Goal: Check status: Check status

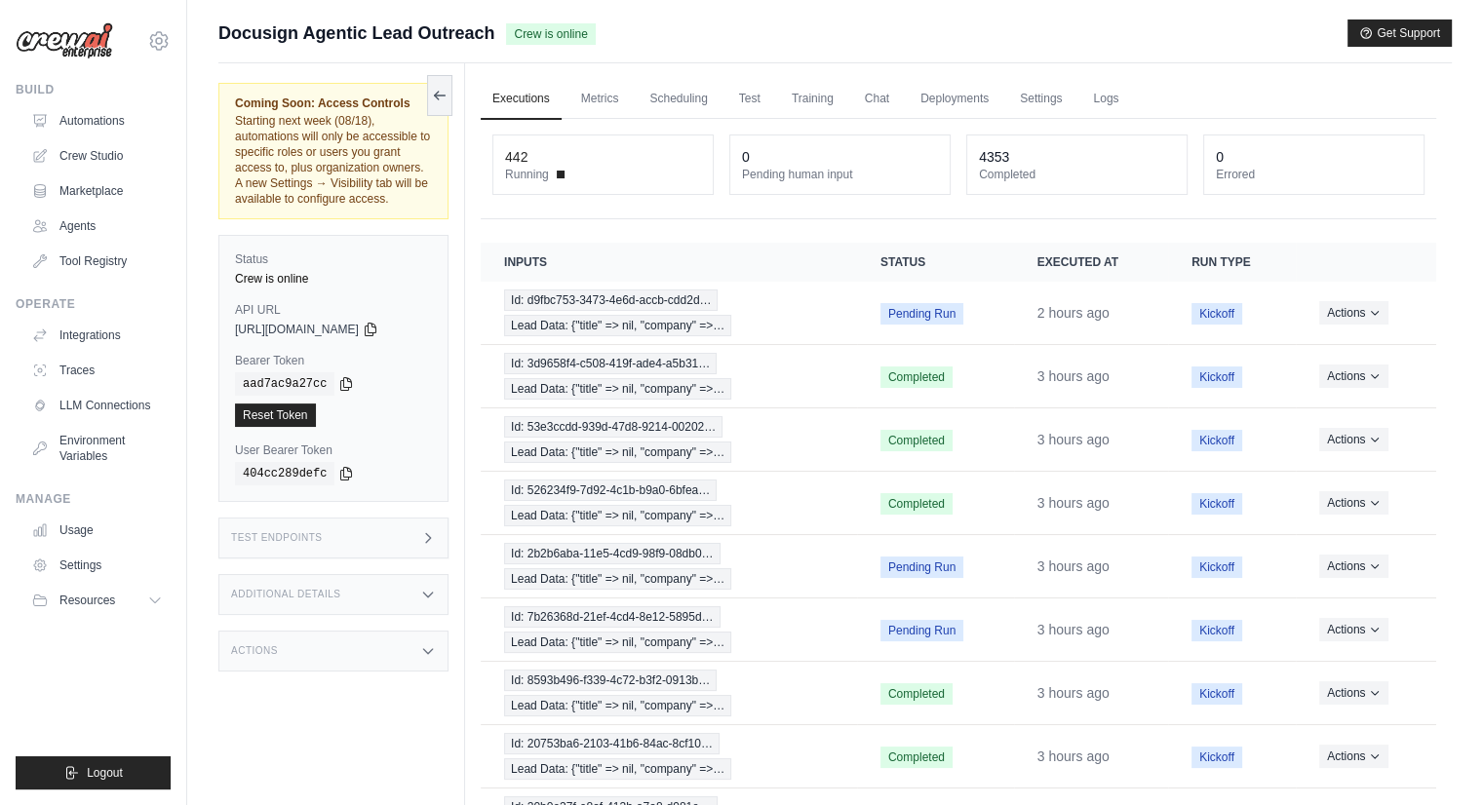
scroll to position [191, 0]
click at [433, 90] on icon at bounding box center [440, 95] width 16 height 16
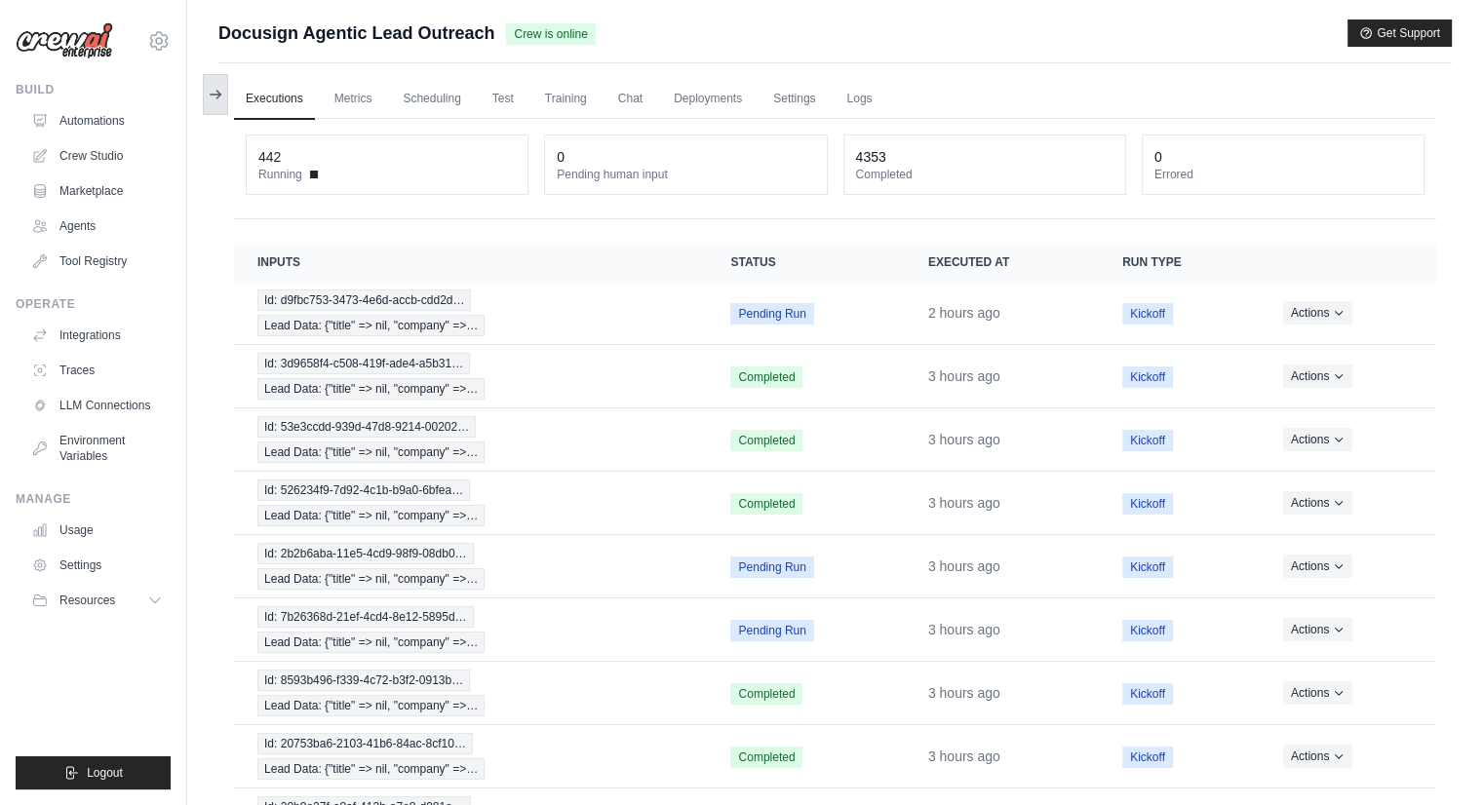
click at [218, 110] on button at bounding box center [215, 94] width 25 height 41
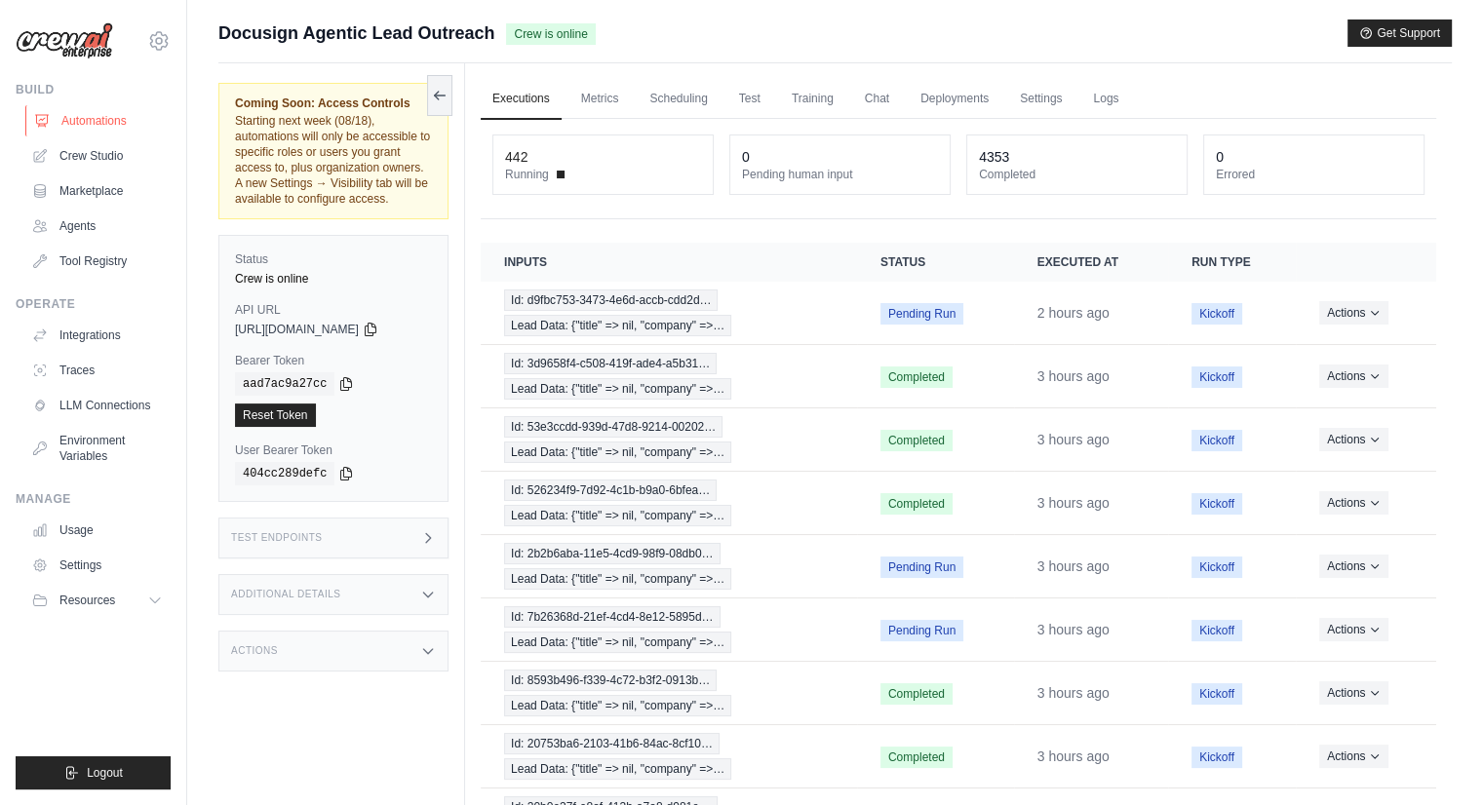
click at [125, 130] on link "Automations" at bounding box center [98, 120] width 147 height 31
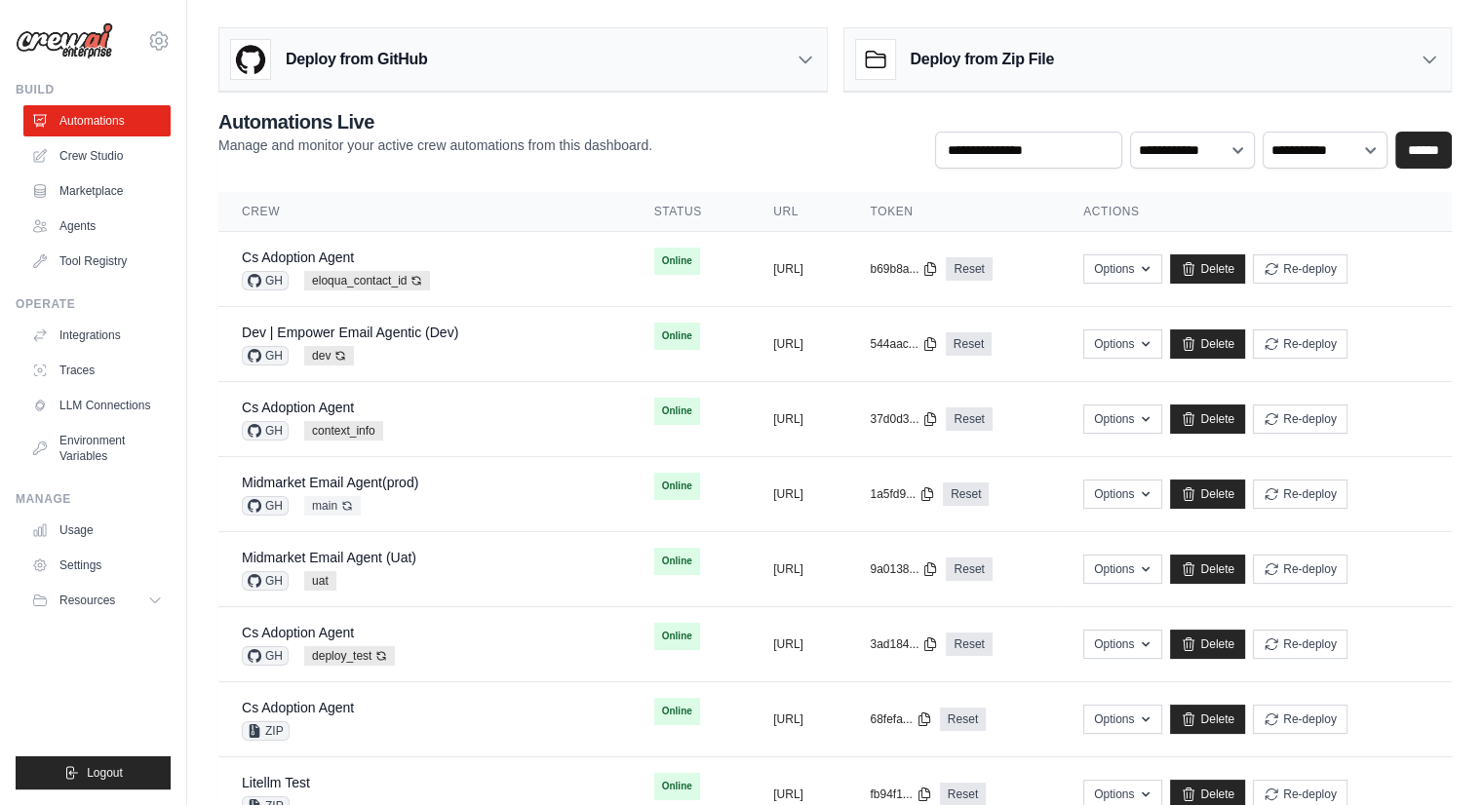
scroll to position [704, 0]
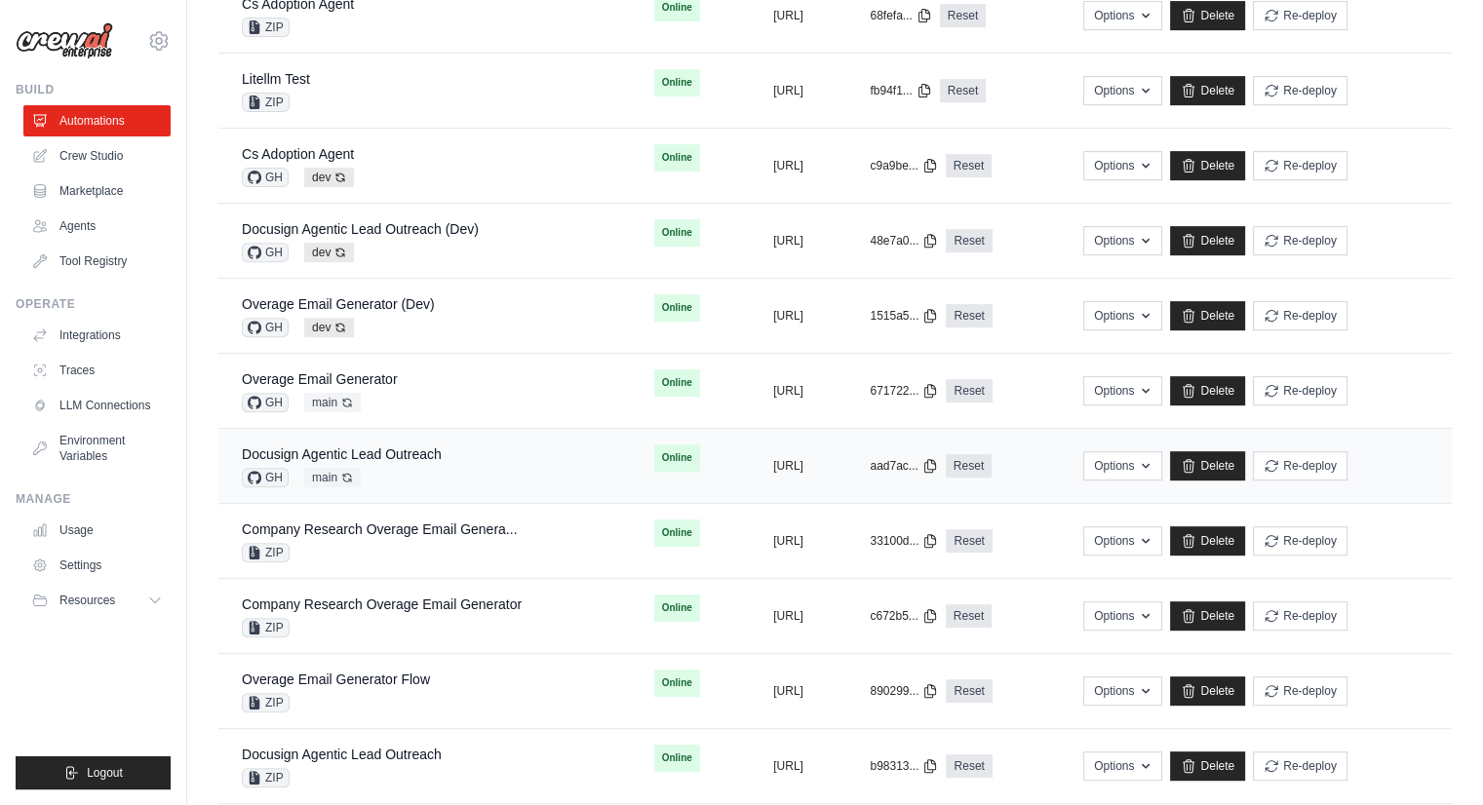
click at [439, 460] on div "Docusign Agentic Lead Outreach GH main Auto-deploy enabled" at bounding box center [342, 466] width 200 height 43
click at [1340, 463] on button "Re-deploy" at bounding box center [1300, 464] width 95 height 29
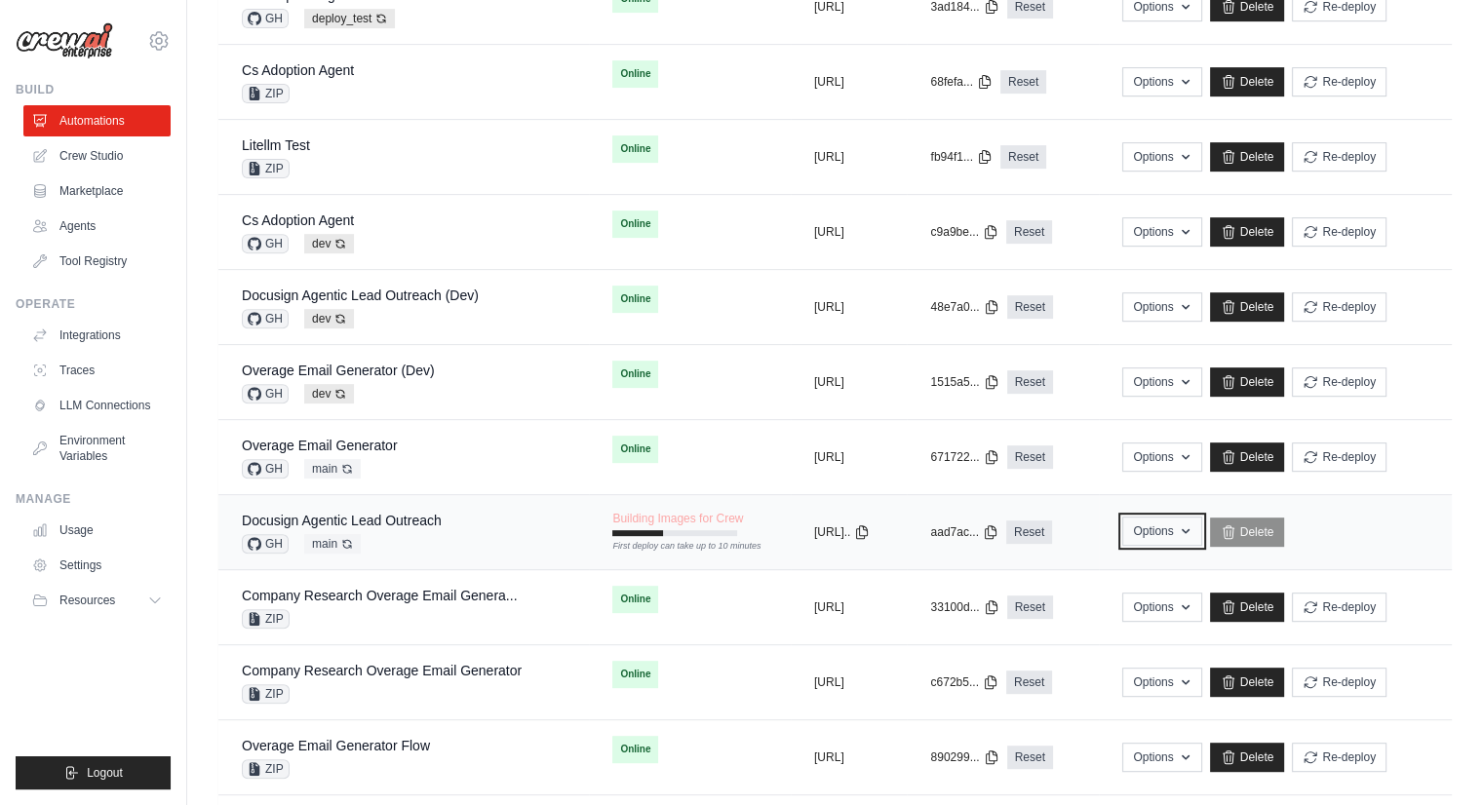
click at [1194, 524] on icon "button" at bounding box center [1186, 532] width 16 height 16
click at [1428, 527] on td "Options Export React JSX Component Export React TSX Component Export MCP Server…" at bounding box center [1275, 532] width 353 height 75
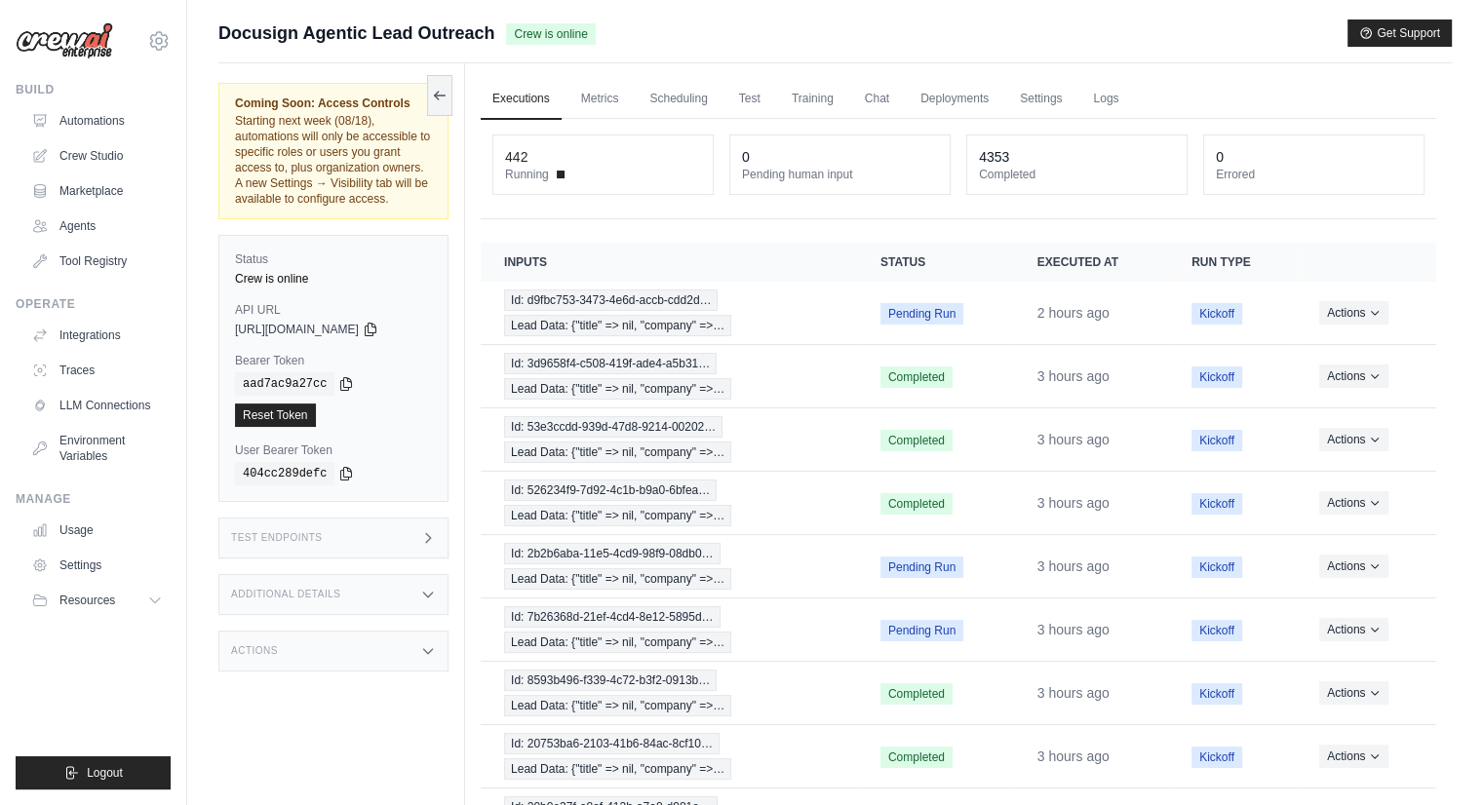
click at [419, 451] on label "User Bearer Token" at bounding box center [333, 451] width 197 height 16
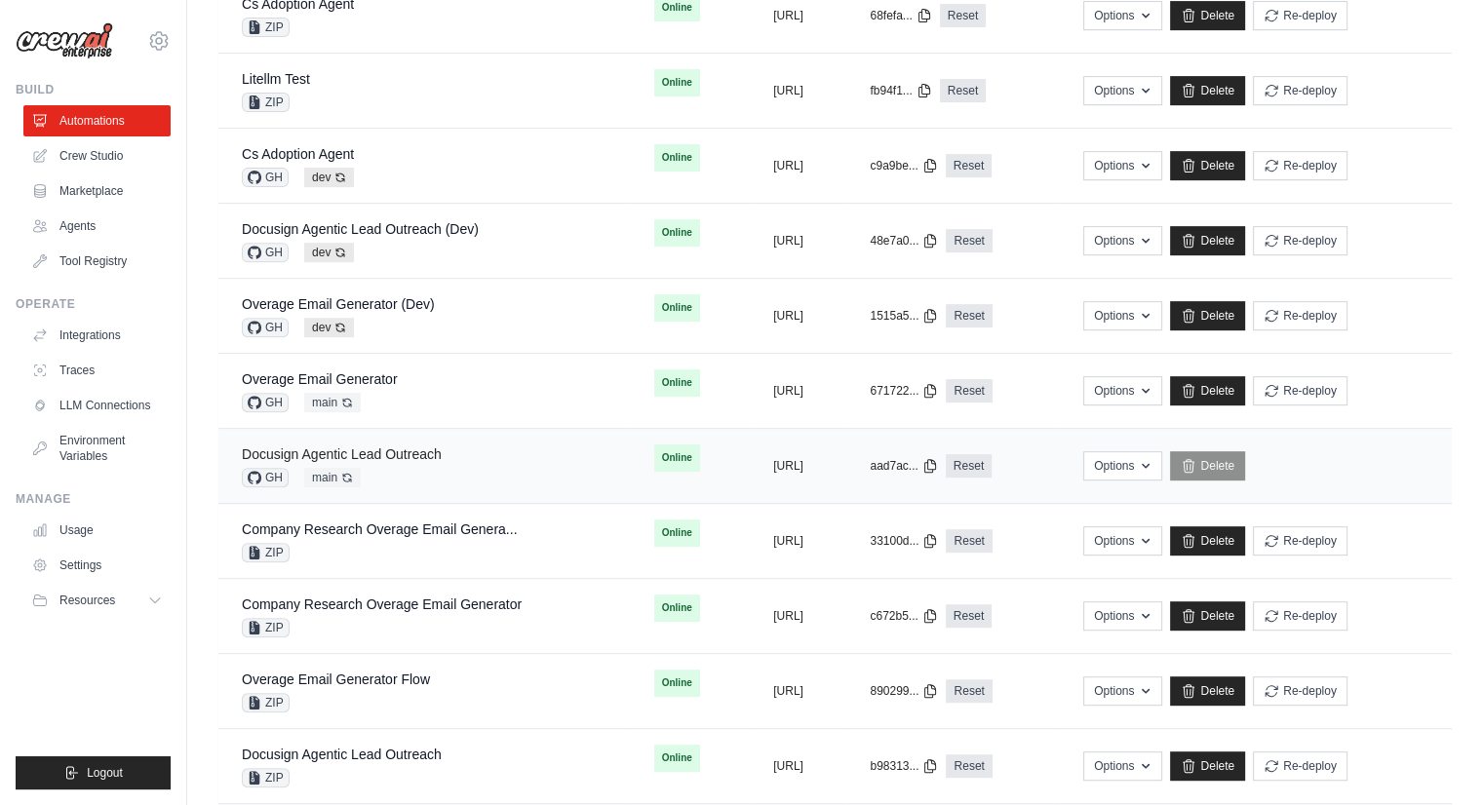
click at [410, 447] on link "Docusign Agentic Lead Outreach" at bounding box center [342, 455] width 200 height 16
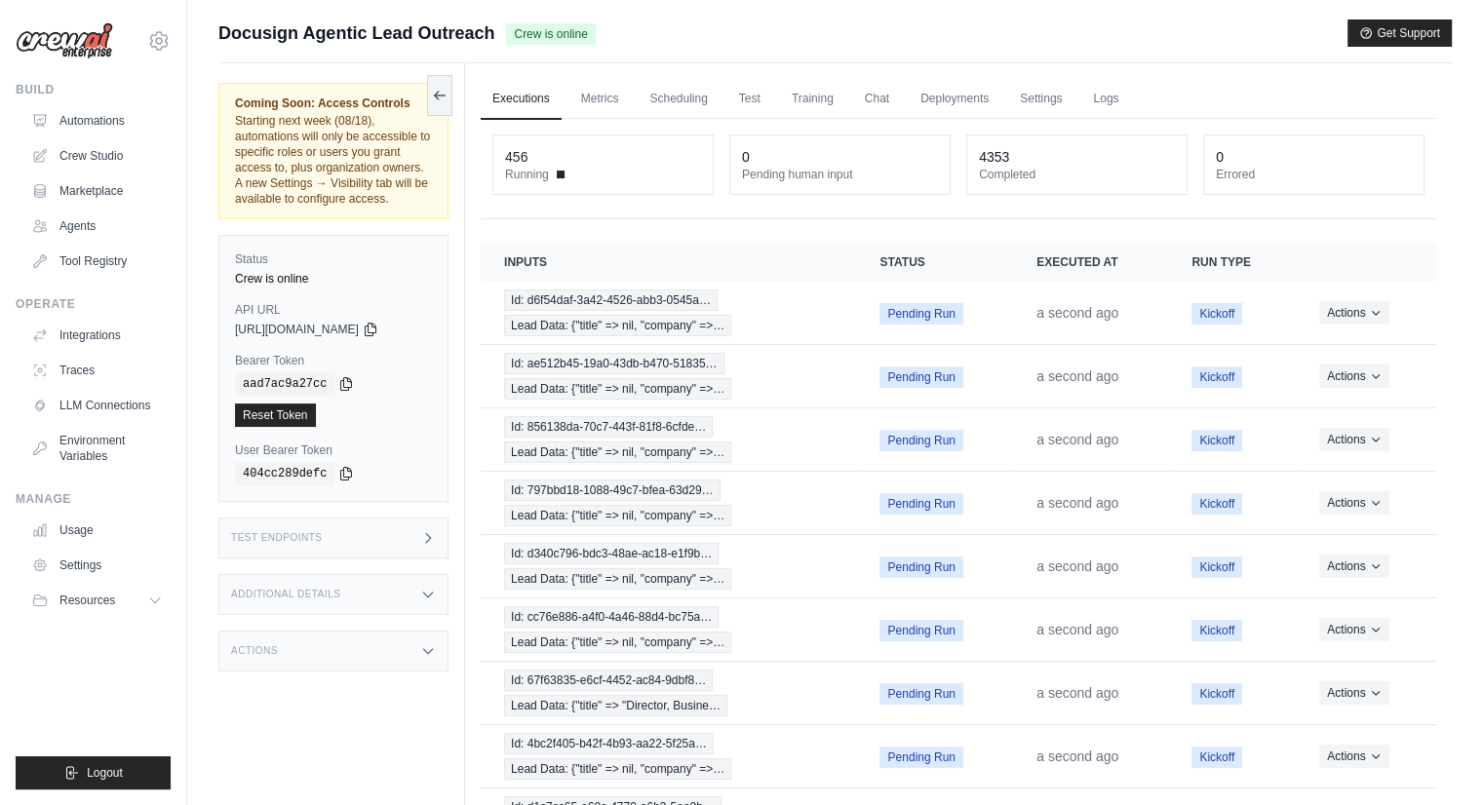
scroll to position [191, 0]
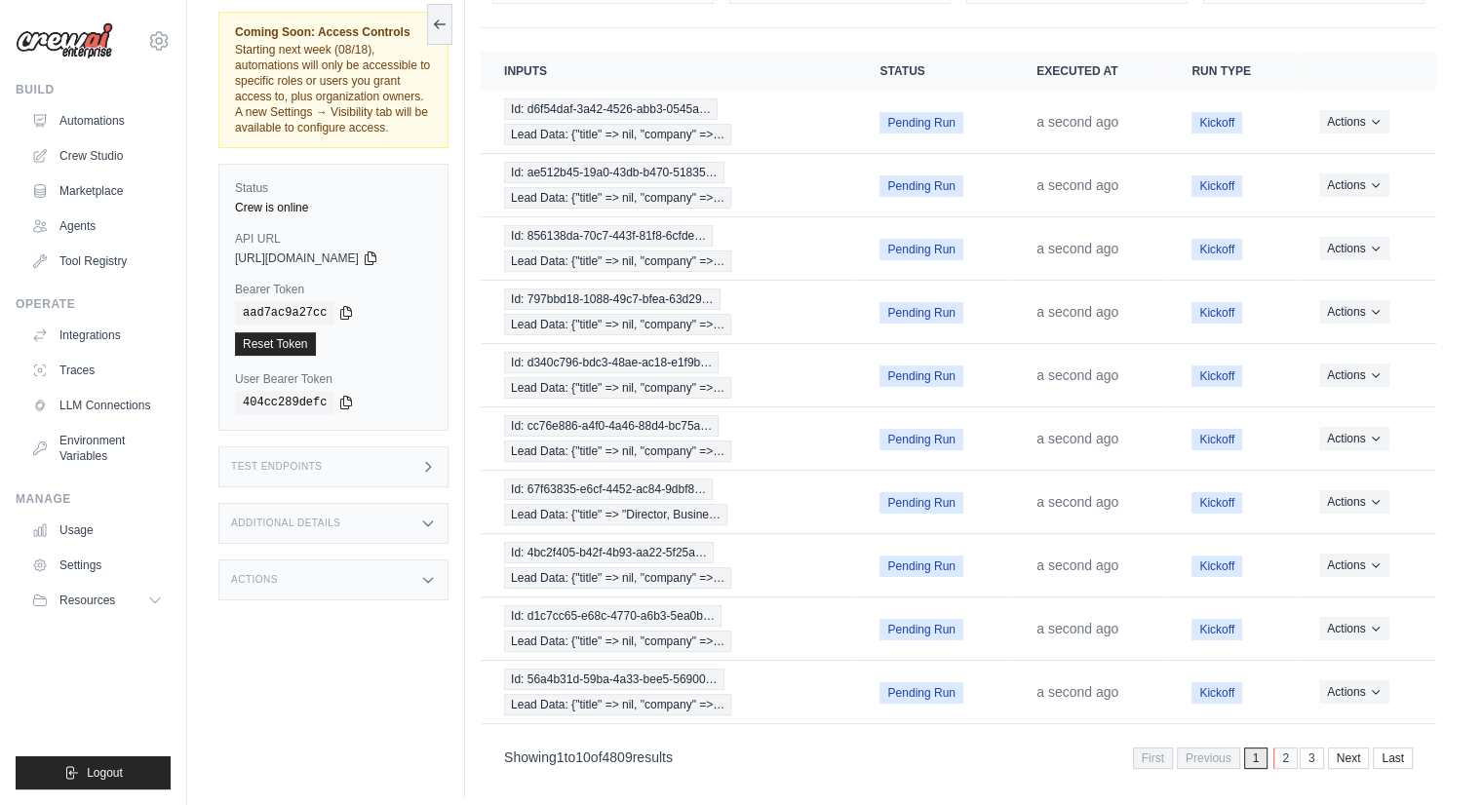
click at [1283, 748] on link "2" at bounding box center [1285, 758] width 24 height 21
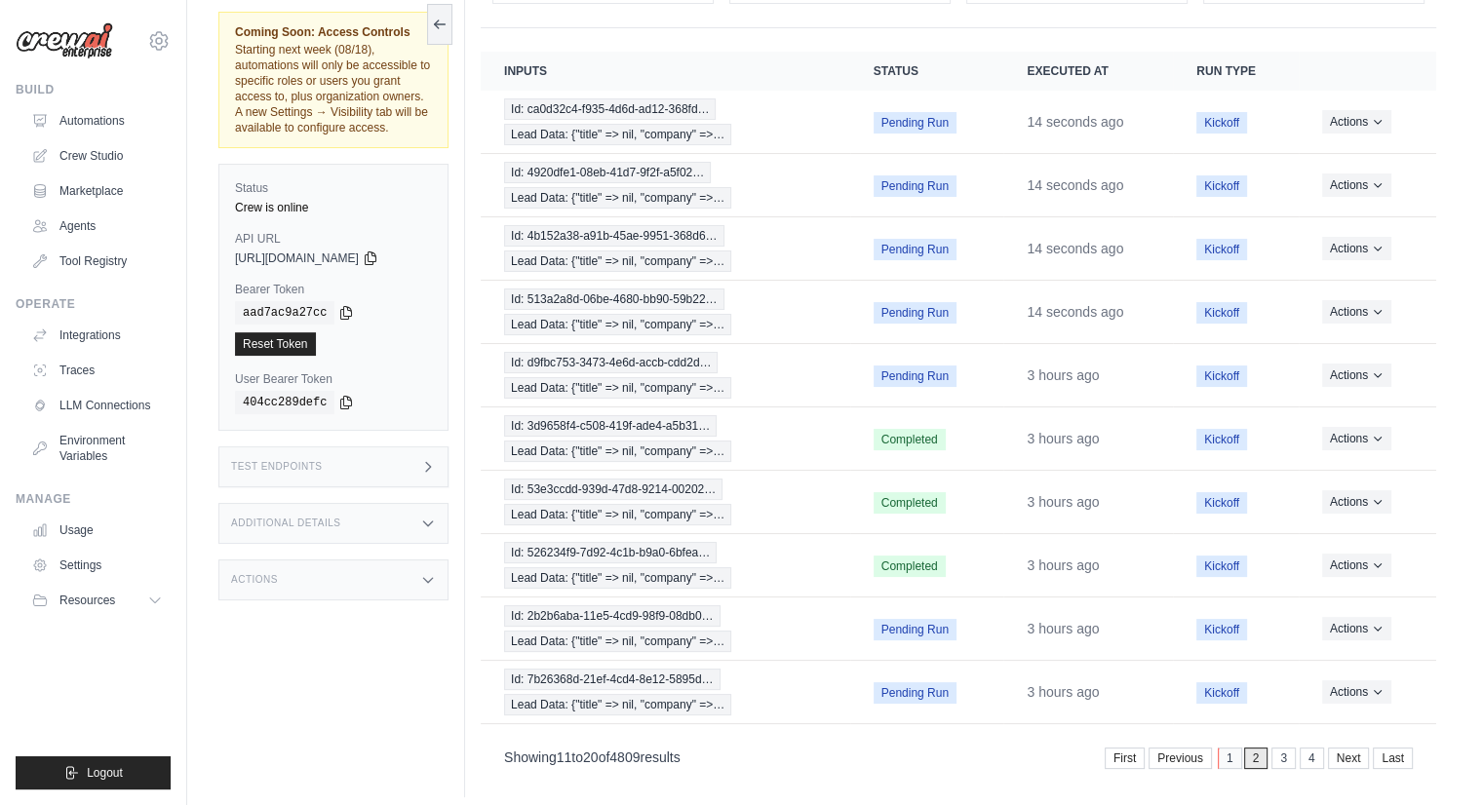
click at [1230, 749] on link "1" at bounding box center [1230, 758] width 24 height 21
click at [329, 450] on div "Test Endpoints" at bounding box center [333, 467] width 230 height 41
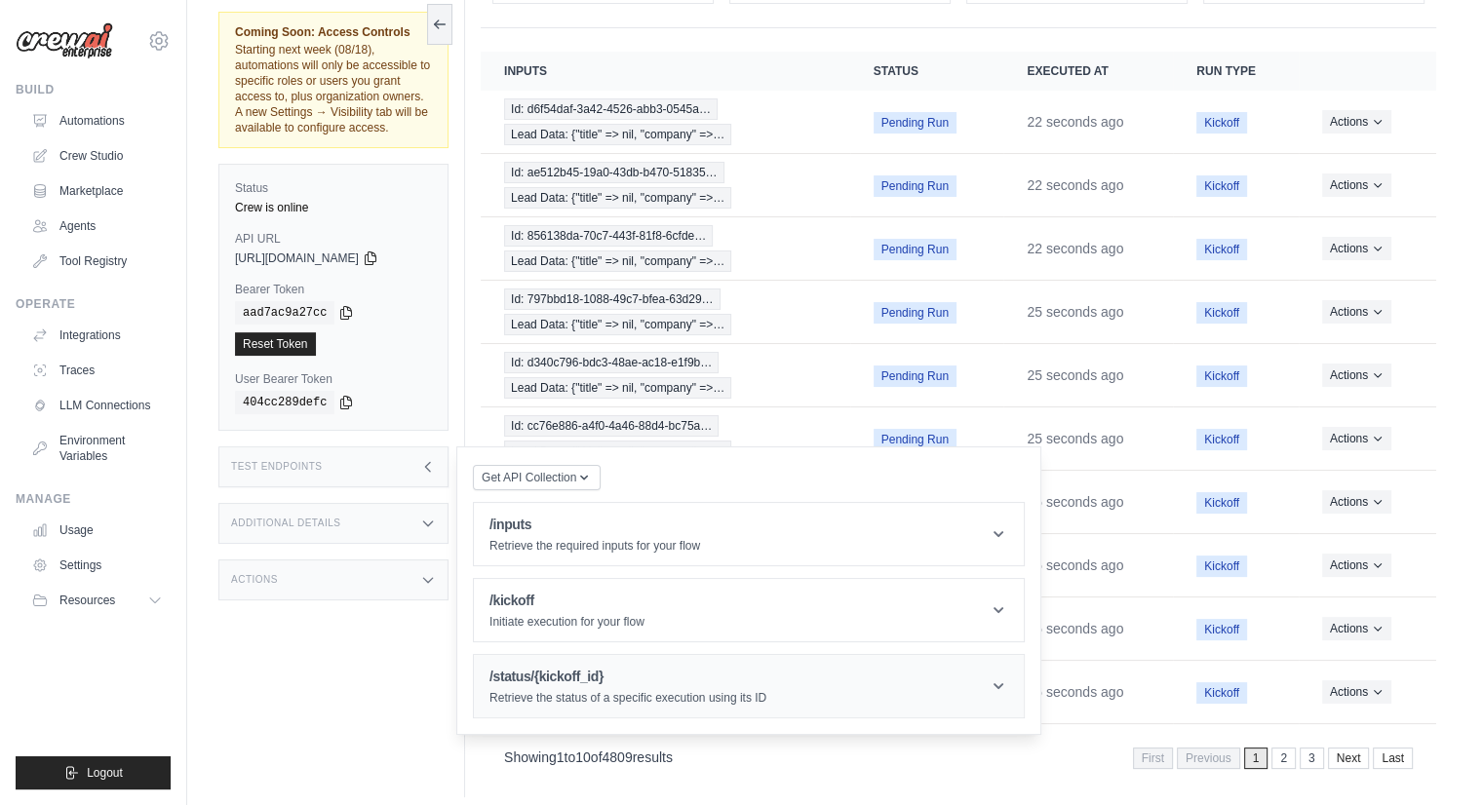
click at [543, 667] on h1 "/status/{kickoff_id}" at bounding box center [627, 677] width 277 height 20
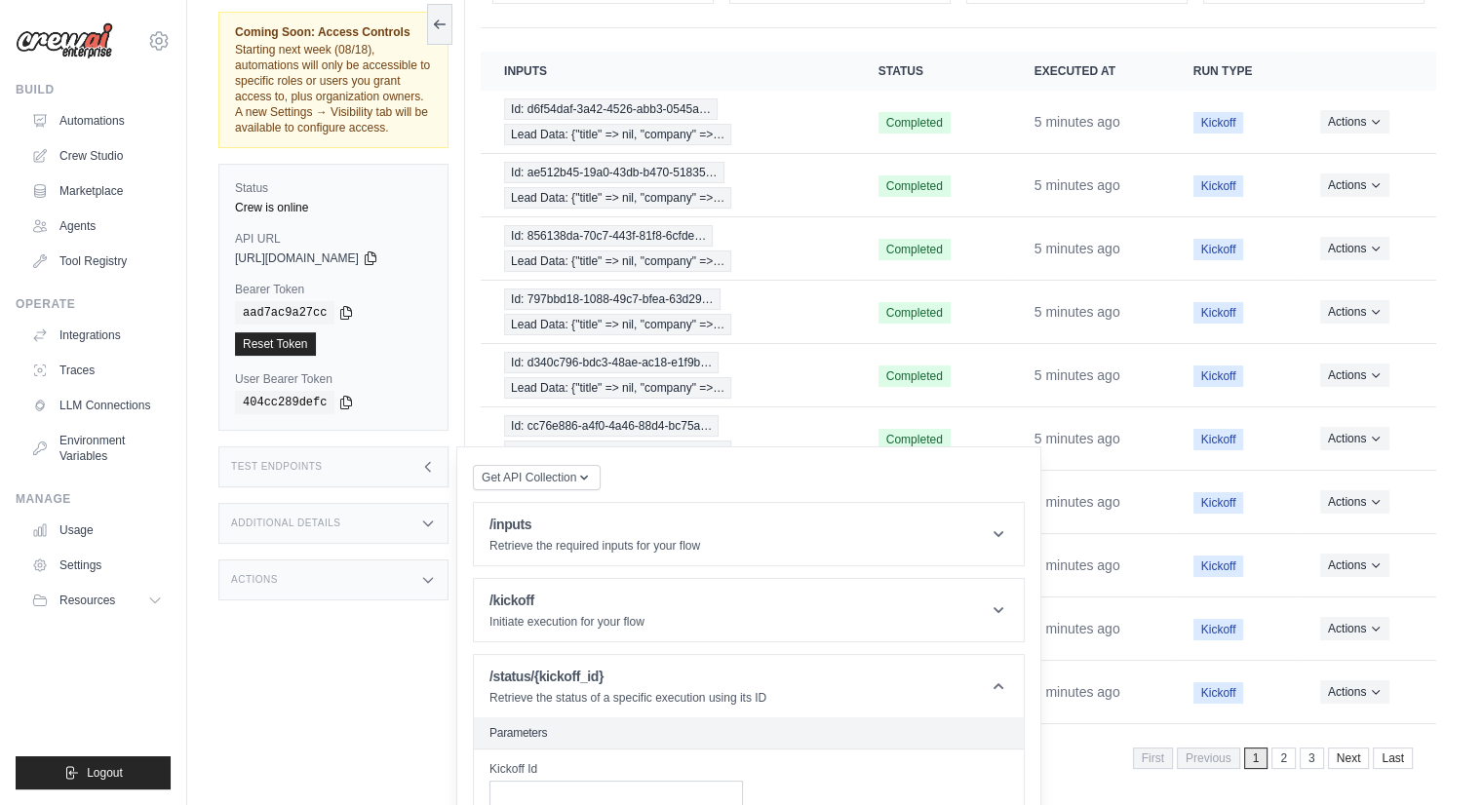
click at [1451, 76] on div "Submit a support request Describe your issue or question * Please be specific a…" at bounding box center [835, 312] width 1296 height 969
click at [321, 711] on div "Coming Soon: Access Controls Starting next week (08/18), automations will only …" at bounding box center [341, 394] width 247 height 805
click at [329, 453] on div "Test Endpoints" at bounding box center [333, 467] width 230 height 41
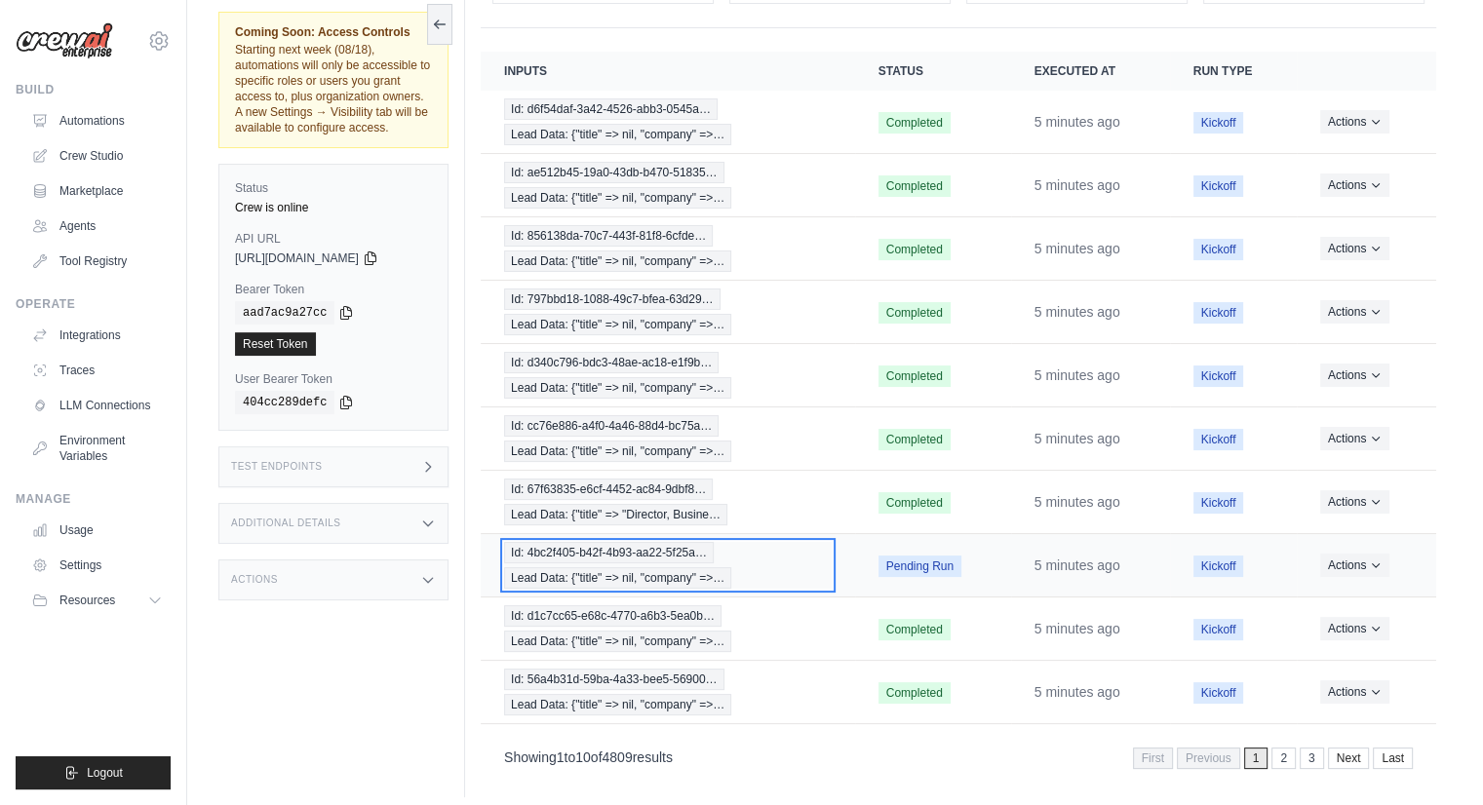
click at [679, 548] on span "Id: 4bc2f405-b42f-4b93-aa22-5f25a…" at bounding box center [609, 552] width 210 height 21
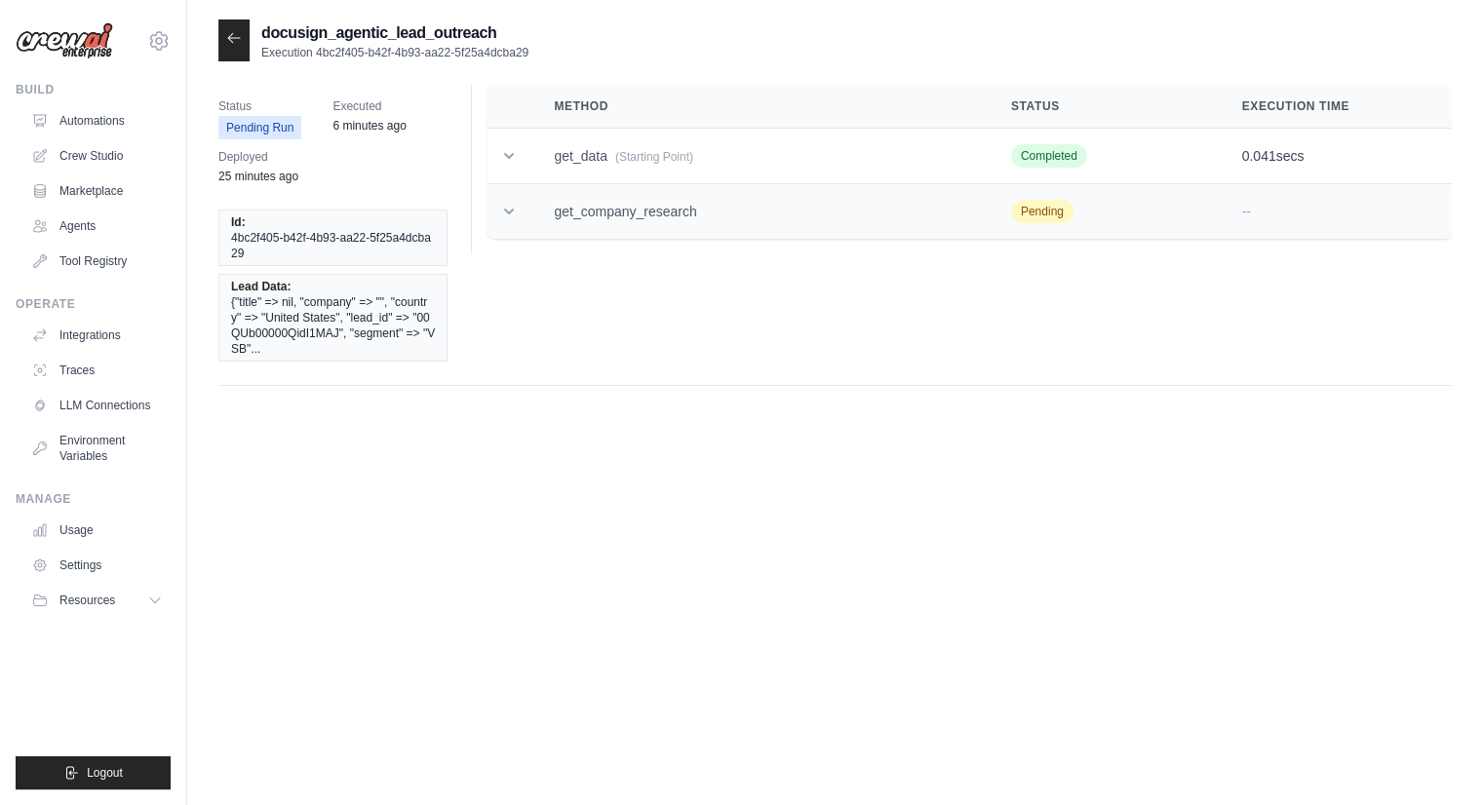
click at [510, 208] on icon at bounding box center [509, 212] width 20 height 20
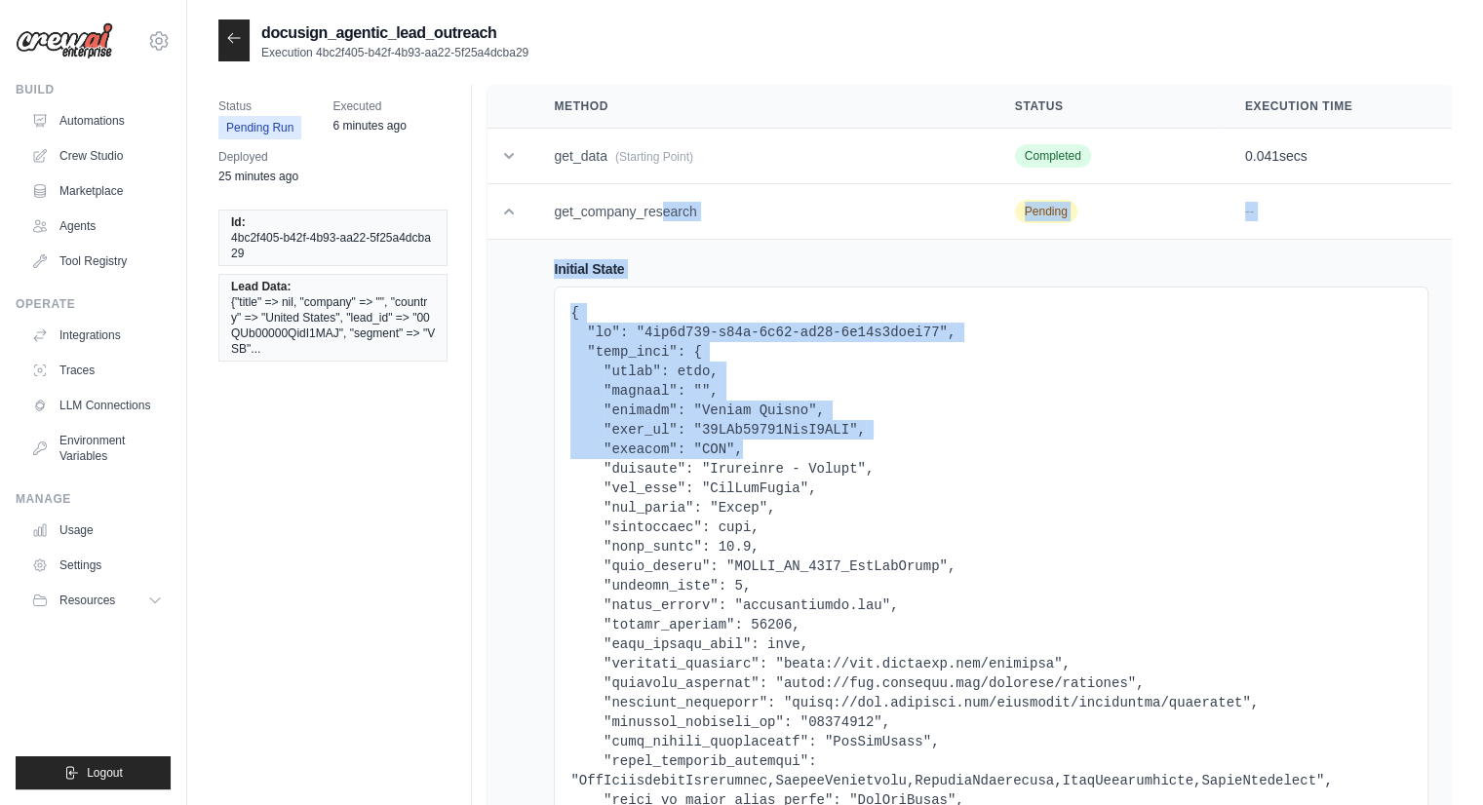
drag, startPoint x: 510, startPoint y: 208, endPoint x: 1268, endPoint y: 456, distance: 797.4
click at [1268, 456] on tbody "get_data (Starting Point) Completed 0.041 secs Initial State Final State Output…" at bounding box center [970, 699] width 964 height 1140
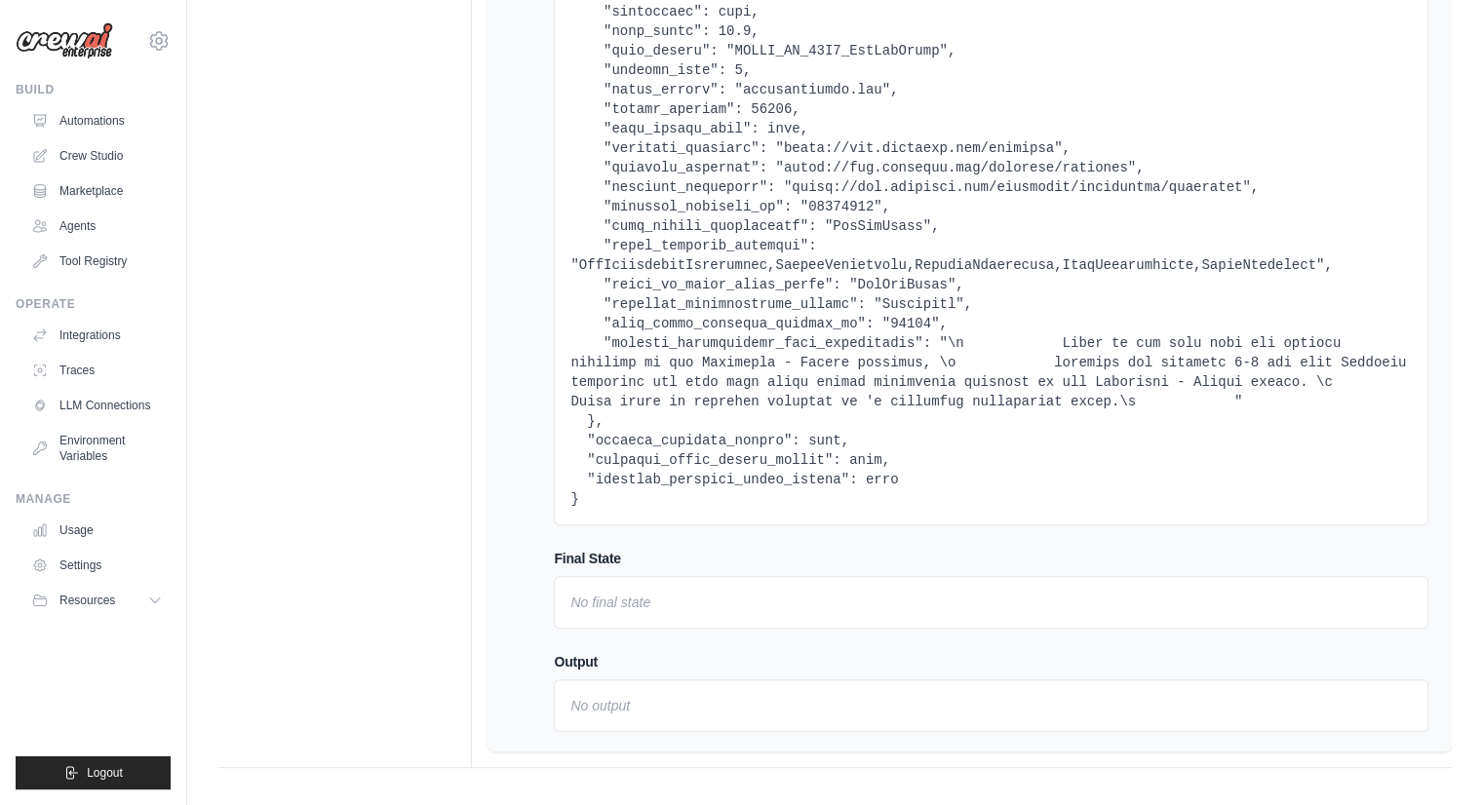
click at [802, 523] on div at bounding box center [991, 148] width 875 height 755
